Goal: Browse casually: Explore the website without a specific task or goal

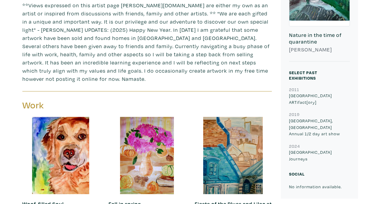
scroll to position [212, 0]
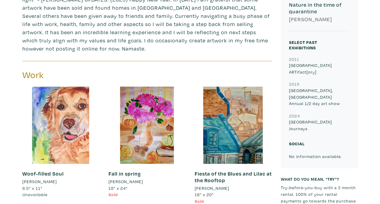
click at [64, 98] on div at bounding box center [60, 124] width 77 height 77
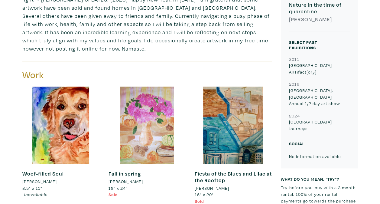
click at [153, 122] on div at bounding box center [146, 124] width 77 height 77
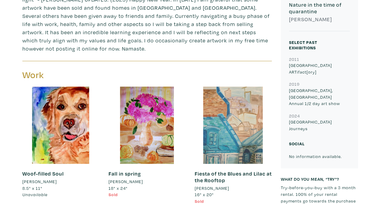
click at [224, 114] on div at bounding box center [232, 124] width 77 height 77
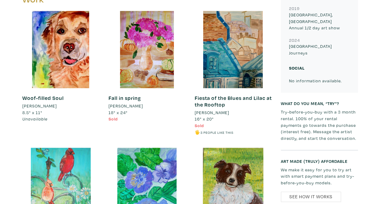
scroll to position [363, 0]
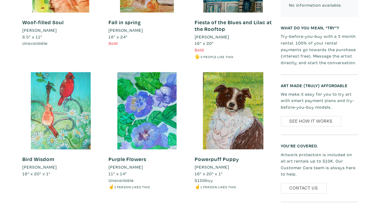
click at [57, 99] on div at bounding box center [60, 110] width 77 height 77
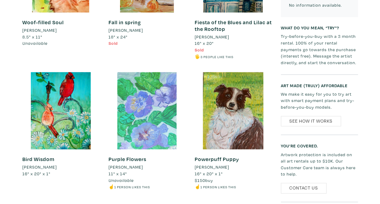
click at [157, 97] on div at bounding box center [146, 110] width 77 height 77
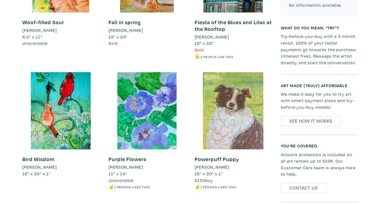
click at [227, 86] on div at bounding box center [232, 110] width 77 height 77
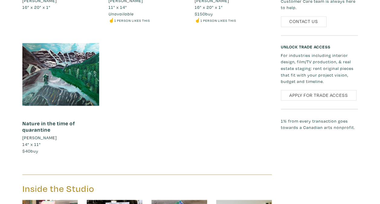
scroll to position [575, 0]
